Goal: Information Seeking & Learning: Learn about a topic

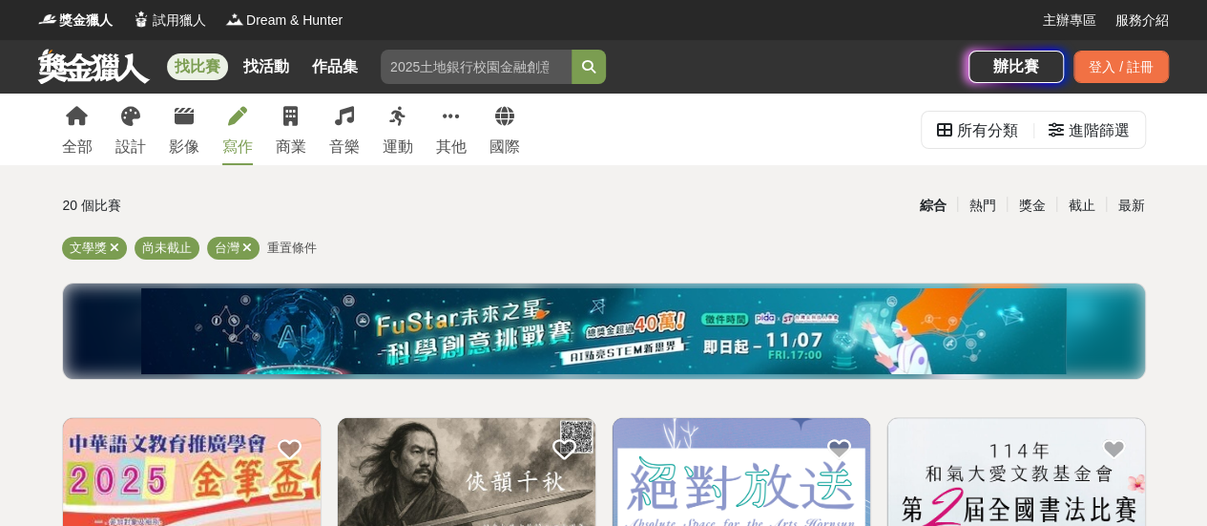
click at [227, 127] on link "寫作" at bounding box center [237, 130] width 31 height 72
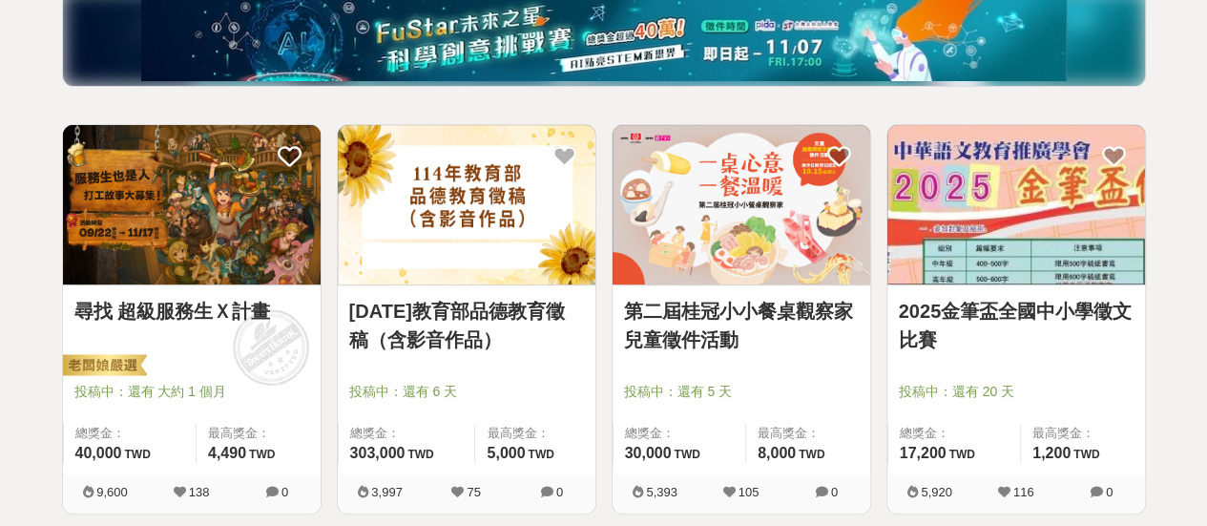
scroll to position [477, 0]
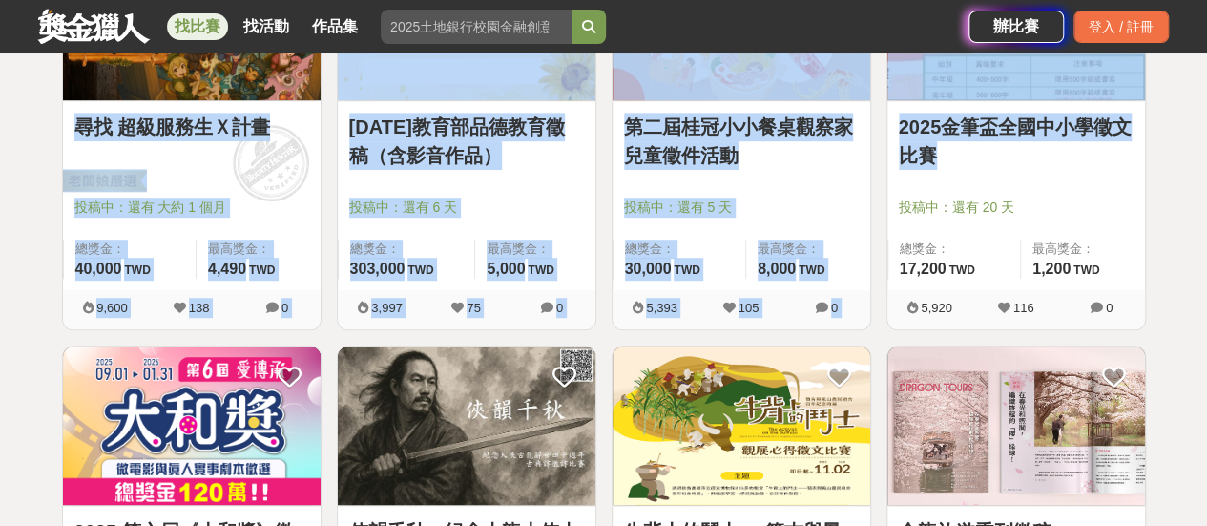
drag, startPoint x: 1196, startPoint y: 177, endPoint x: 0, endPoint y: 138, distance: 1196.4
drag, startPoint x: 8, startPoint y: 136, endPoint x: 1159, endPoint y: 184, distance: 1152.0
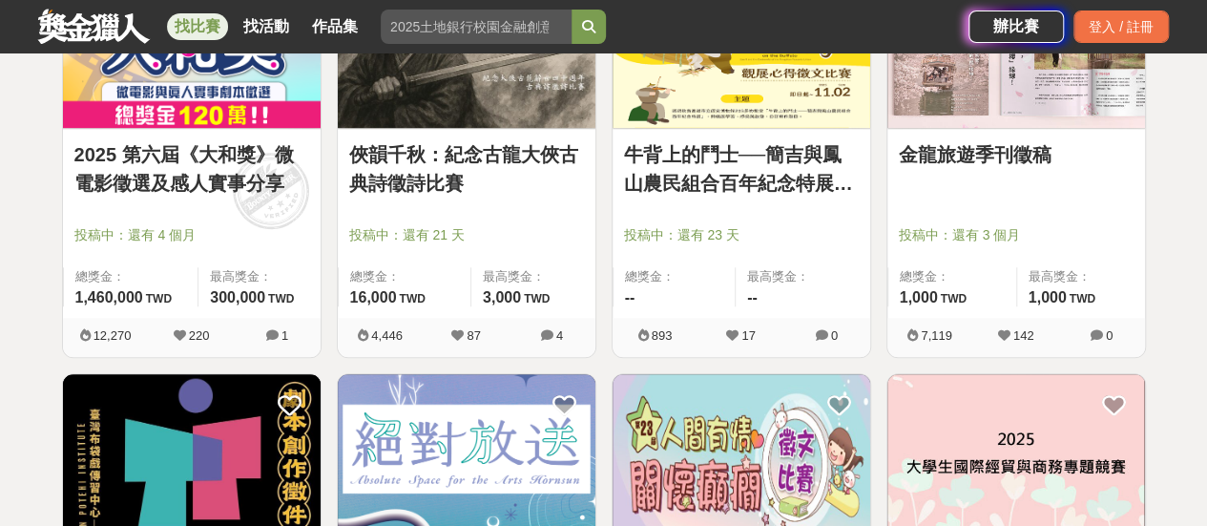
scroll to position [763, 0]
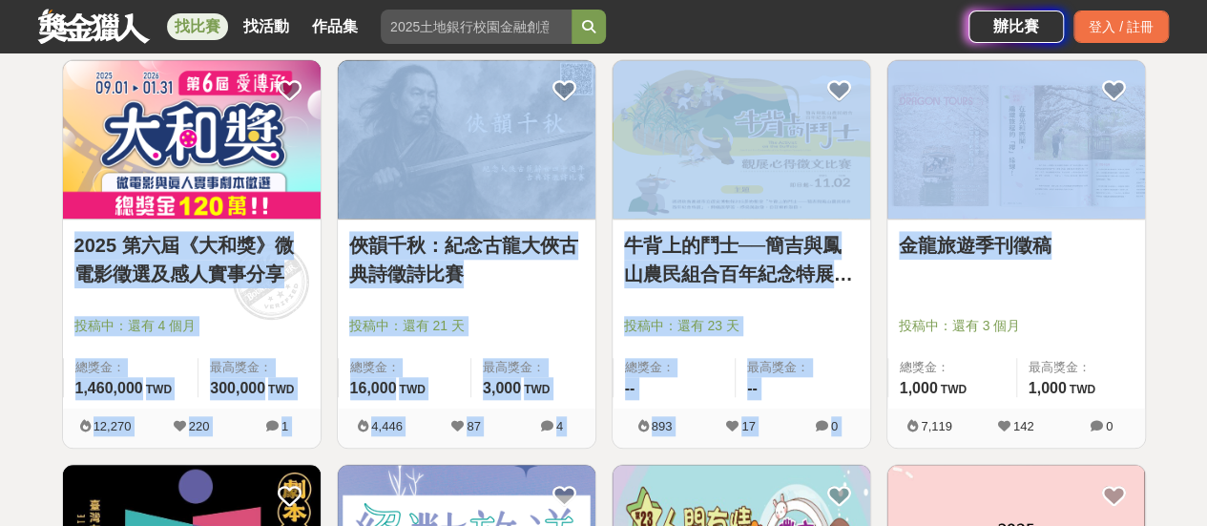
drag, startPoint x: 6, startPoint y: 251, endPoint x: 1090, endPoint y: 292, distance: 1084.9
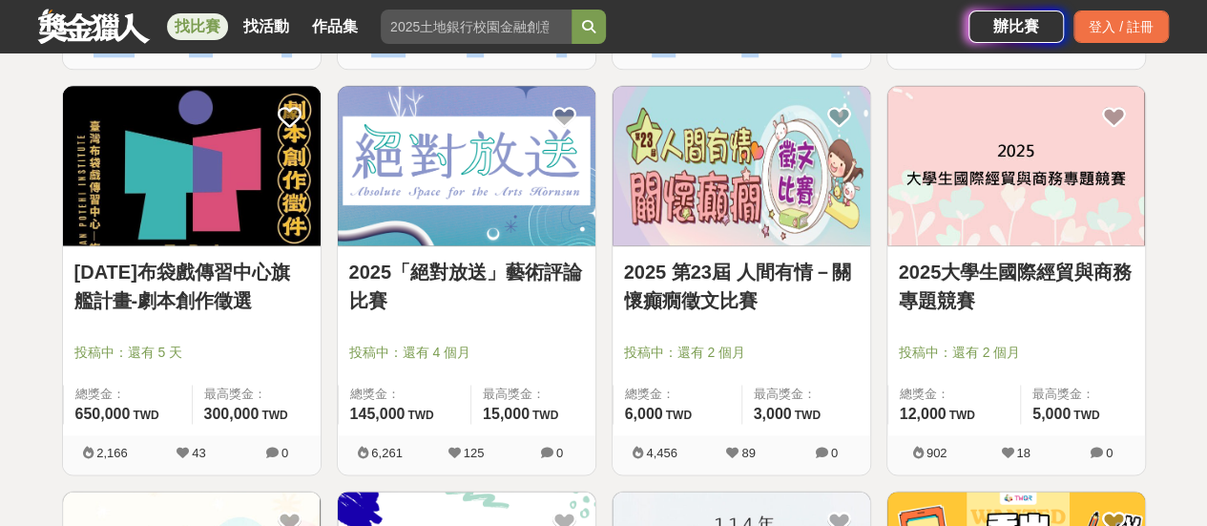
scroll to position [1145, 0]
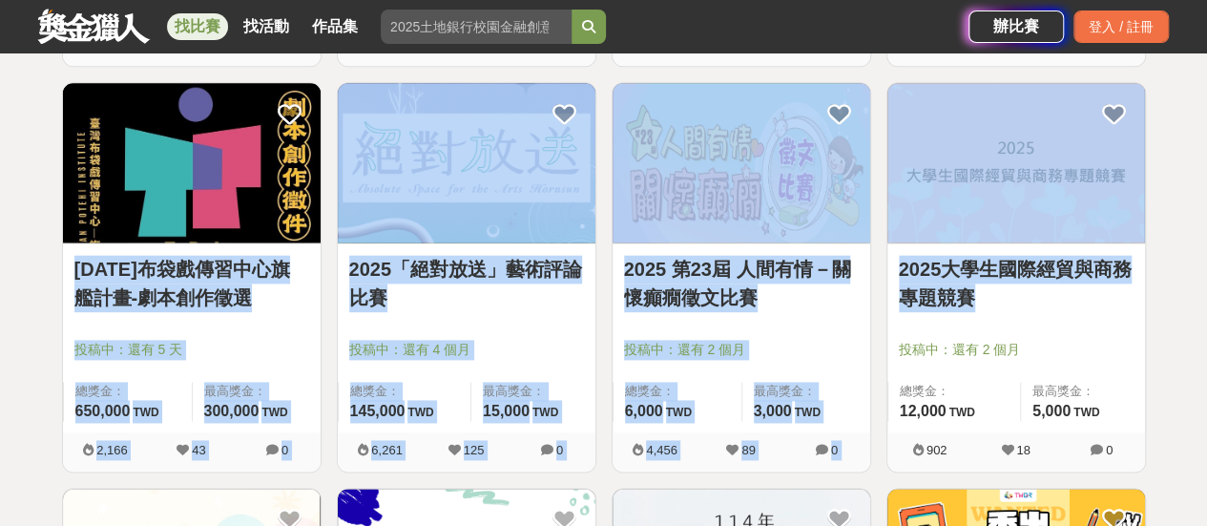
drag, startPoint x: 1168, startPoint y: 304, endPoint x: 118, endPoint y: 237, distance: 1052.0
click at [118, 237] on div "全部 設計 影像 寫作 商業 音樂 運動 其他 國際 所有分類 進階篩選 48 個比賽 綜合 熱門 獎金 截止 最新 文學獎 創意寫作 尚未截止 台灣 重置條…" at bounding box center [603, 462] width 1207 height 3028
click at [0, 265] on div "全部 設計 影像 寫作 商業 音樂 運動 其他 國際 所有分類 進階篩選 48 個比賽 綜合 熱門 獎金 截止 最新 文學獎 創意寫作 尚未截止 台灣 重置條…" at bounding box center [603, 462] width 1207 height 3028
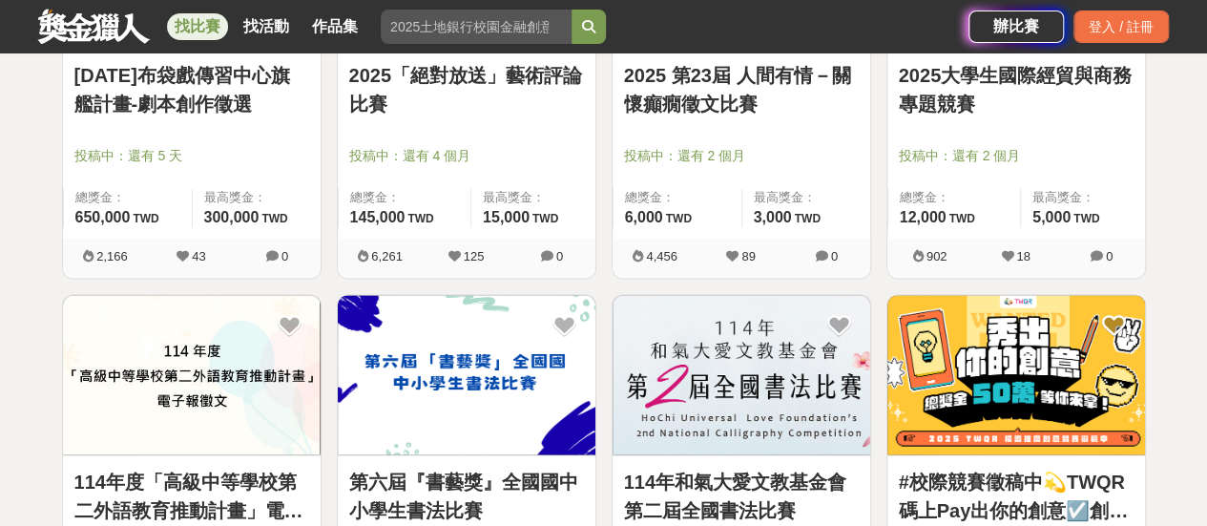
scroll to position [1527, 0]
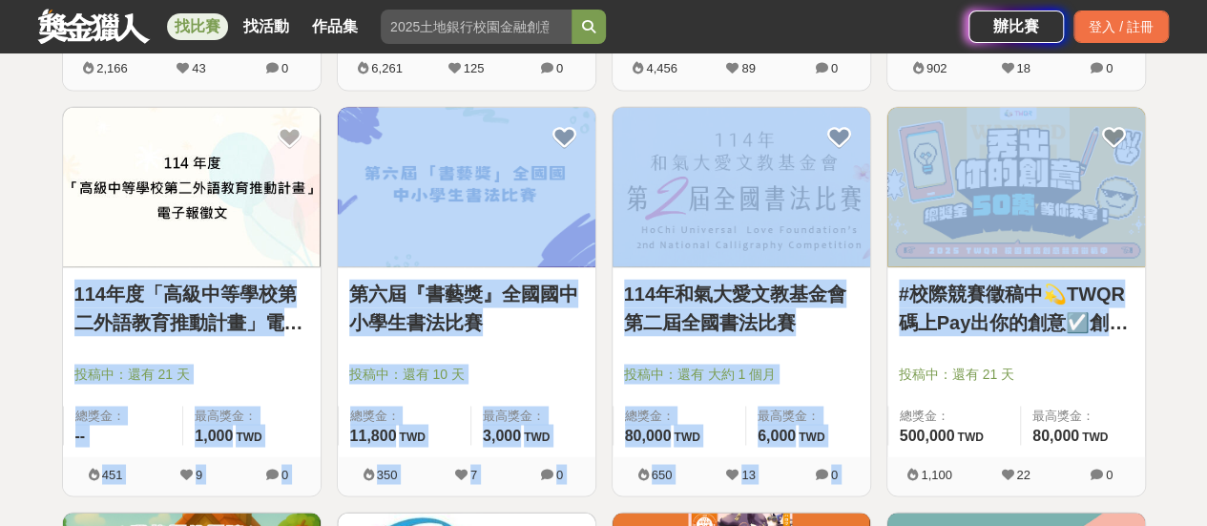
drag, startPoint x: 46, startPoint y: 289, endPoint x: 1023, endPoint y: 340, distance: 978.6
click at [1023, 340] on div "48 個比賽 綜合 熱門 獎金 截止 最新 文學獎 創意寫作 尚未截止 台灣 重置條件 尋找 超級服務生Ｘ計畫 投稿中：還有 大約 1 個月 總獎金： 40,…" at bounding box center [604, 92] width 1115 height 2863
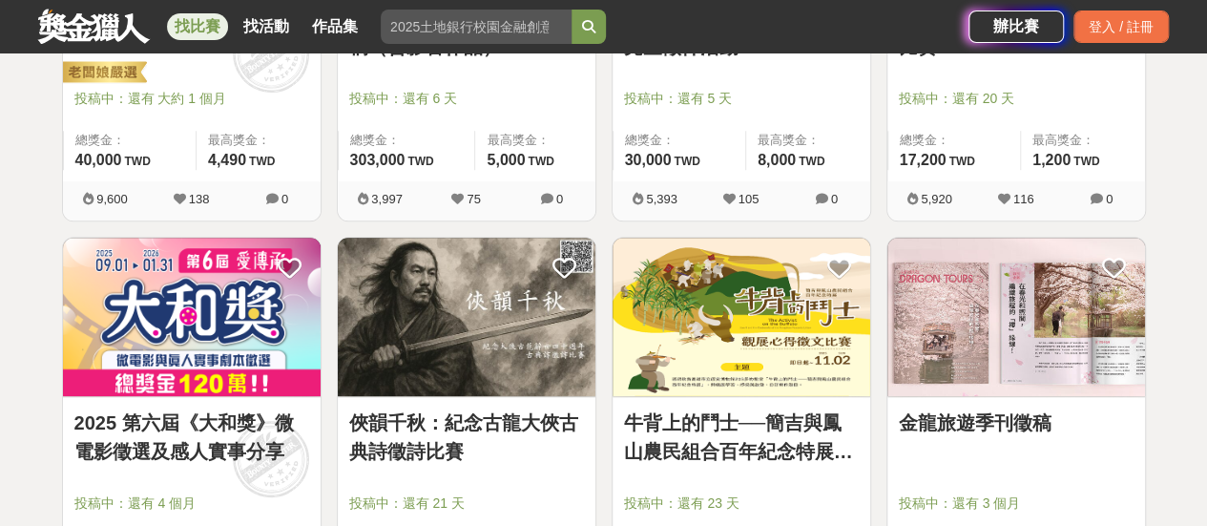
scroll to position [859, 0]
